Goal: Check status: Check status

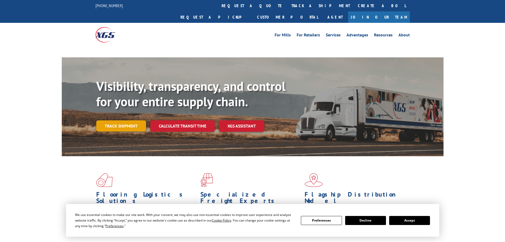
click at [124, 120] on link "Track shipment" at bounding box center [121, 125] width 50 height 11
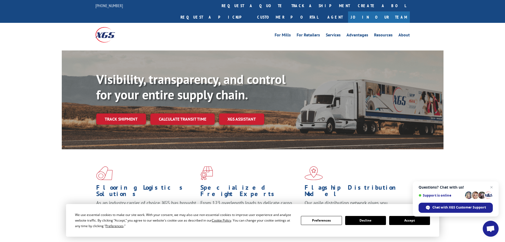
click at [411, 221] on button "Accept" at bounding box center [410, 220] width 41 height 9
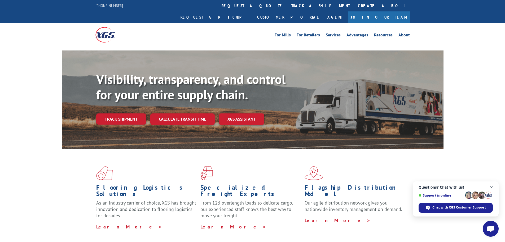
click at [494, 185] on span "Open chat" at bounding box center [492, 187] width 7 height 7
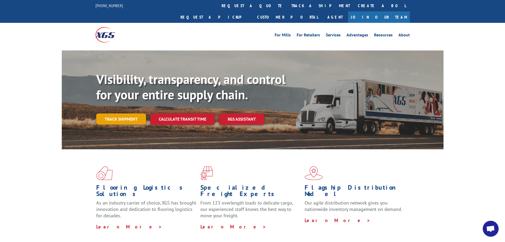
click at [121, 113] on link "Track shipment" at bounding box center [121, 118] width 50 height 11
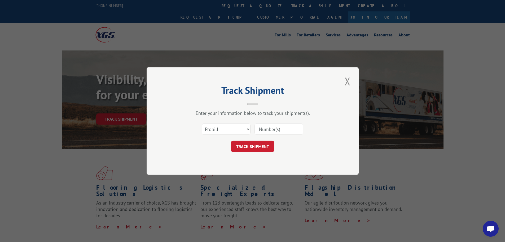
click at [264, 129] on input at bounding box center [279, 128] width 49 height 11
paste input "14153266"
type input "14153266"
click at [251, 145] on button "TRACK SHIPMENT" at bounding box center [253, 146] width 44 height 11
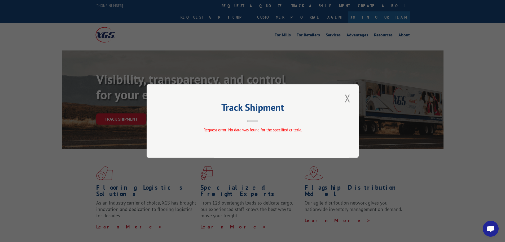
click at [348, 99] on button "Close modal" at bounding box center [347, 98] width 9 height 15
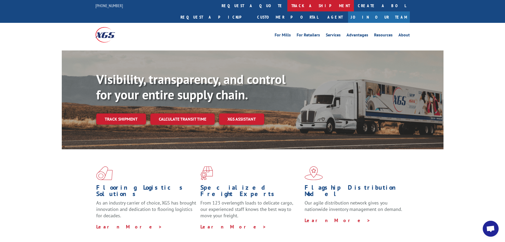
click at [288, 6] on link "track a shipment" at bounding box center [321, 5] width 67 height 11
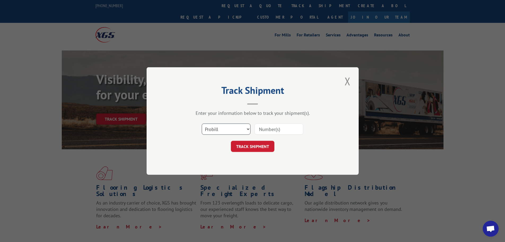
click at [235, 125] on select "Select category... Probill BOL PO" at bounding box center [226, 128] width 49 height 11
select select "po"
click at [202, 123] on select "Select category... Probill BOL PO" at bounding box center [226, 128] width 49 height 11
click at [277, 129] on input at bounding box center [279, 128] width 49 height 11
type input "04514515"
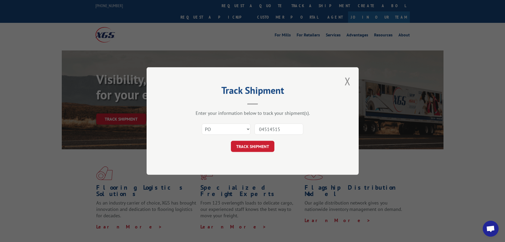
click at [231, 141] on button "TRACK SHIPMENT" at bounding box center [253, 146] width 44 height 11
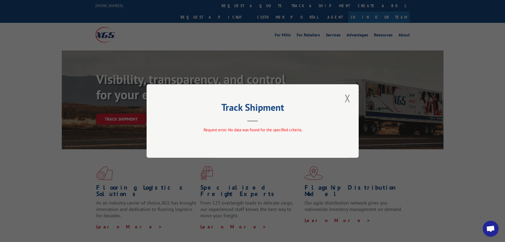
drag, startPoint x: 348, startPoint y: 101, endPoint x: 351, endPoint y: 96, distance: 5.7
click at [350, 100] on button "Close modal" at bounding box center [347, 98] width 9 height 15
